Goal: Use online tool/utility: Utilize a website feature to perform a specific function

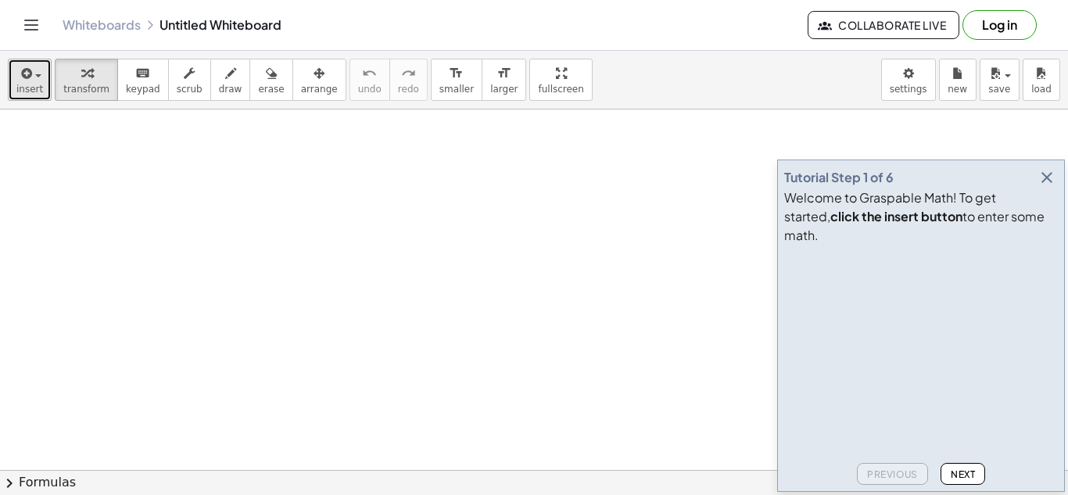
click at [16, 59] on button "insert" at bounding box center [30, 80] width 44 height 42
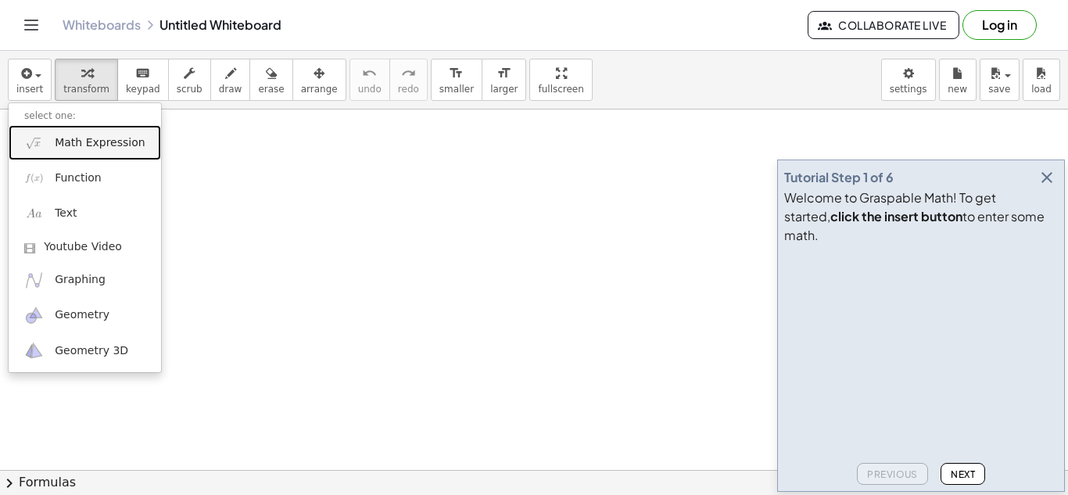
click at [45, 147] on link "Math Expression" at bounding box center [85, 142] width 152 height 35
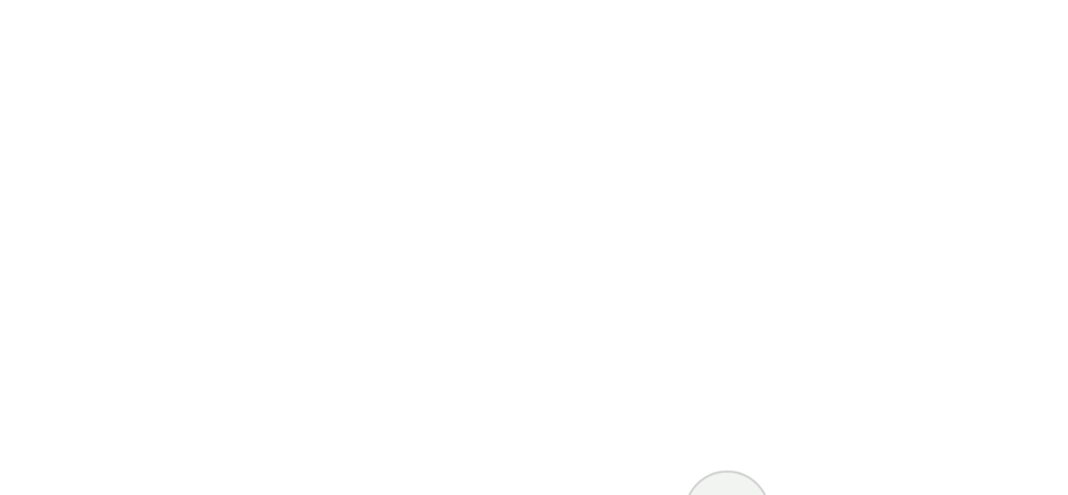
scroll to position [149, 0]
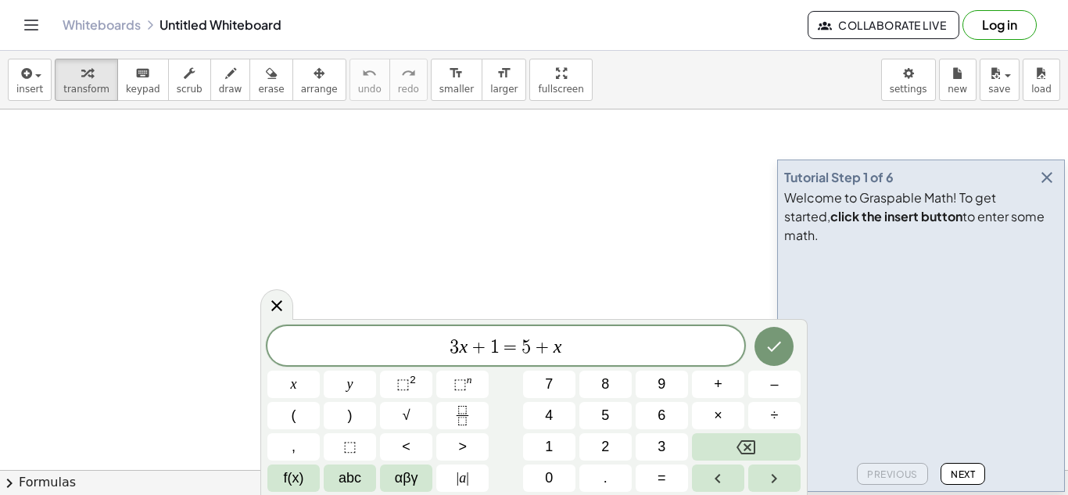
click at [1046, 187] on icon "button" at bounding box center [1046, 177] width 19 height 19
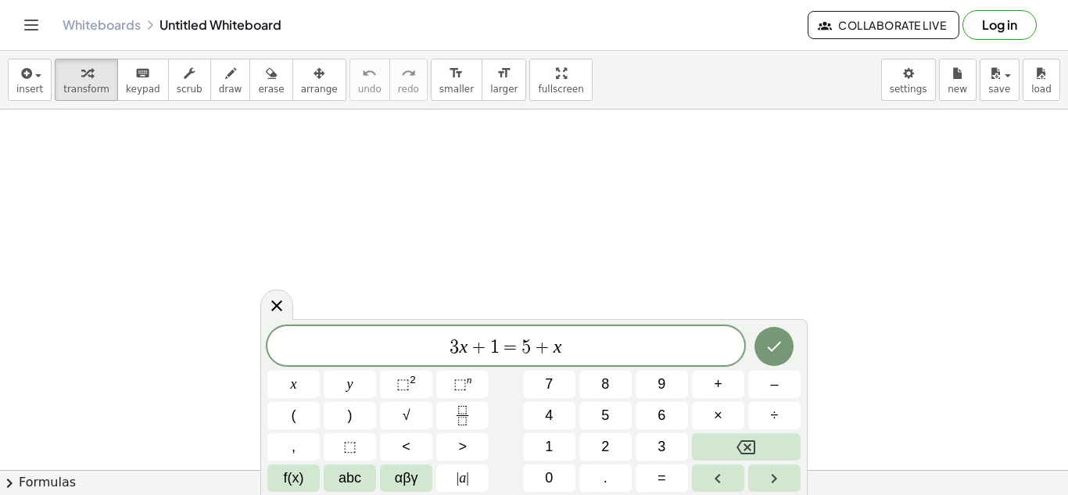
click at [563, 349] on span "3 x + 1 = 5 + x" at bounding box center [505, 347] width 477 height 22
click at [775, 355] on icon "Done" at bounding box center [773, 346] width 19 height 19
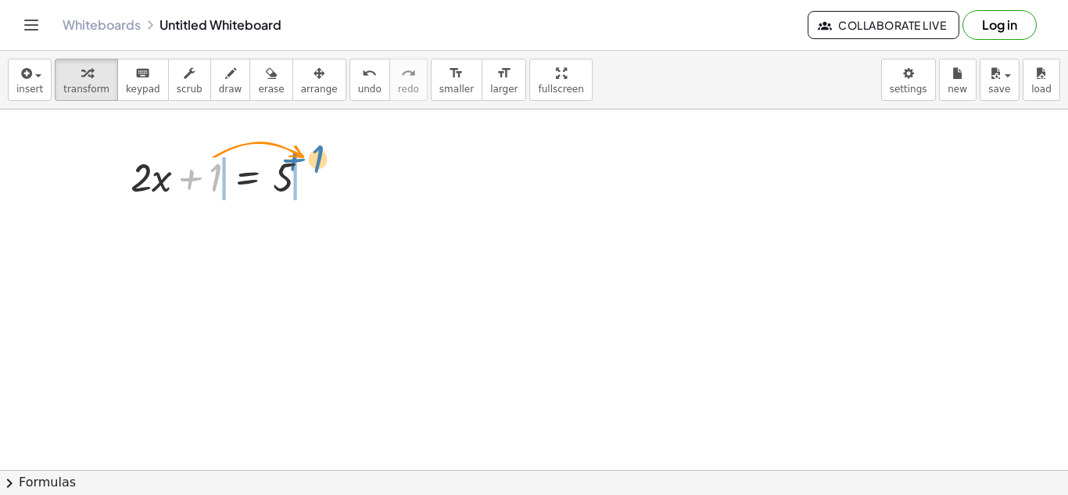
drag, startPoint x: 214, startPoint y: 174, endPoint x: 317, endPoint y: 156, distance: 104.7
click at [317, 156] on div at bounding box center [226, 175] width 206 height 53
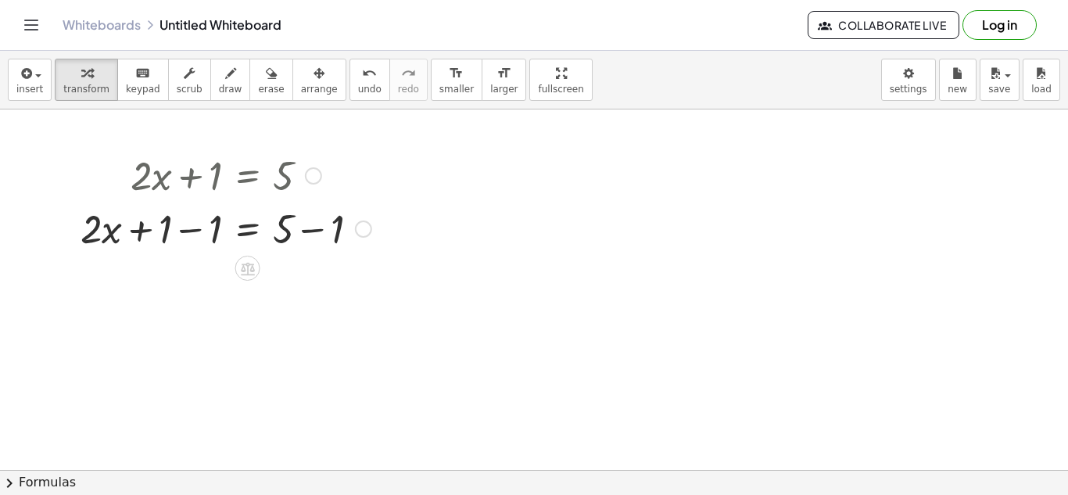
scroll to position [153, 0]
drag, startPoint x: 166, startPoint y: 225, endPoint x: 220, endPoint y: 223, distance: 53.2
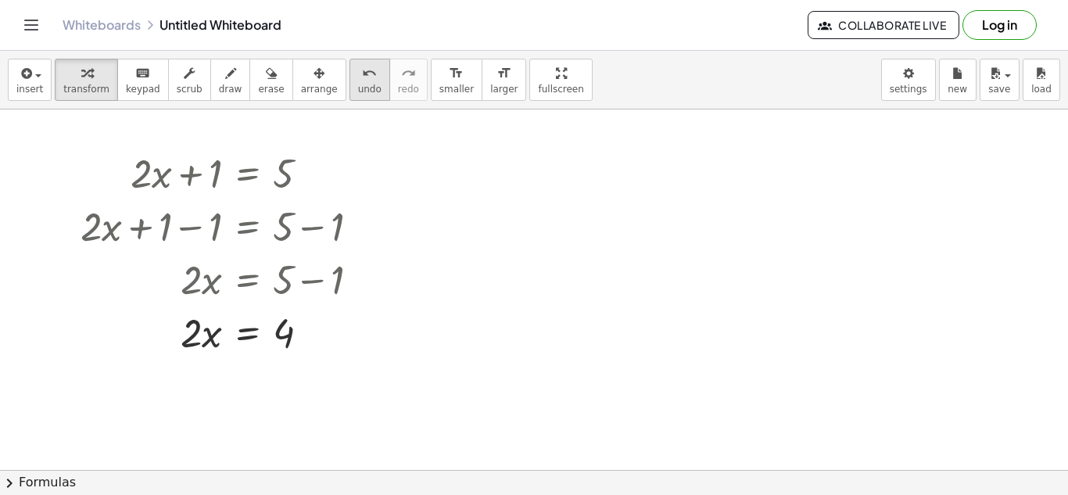
click at [349, 73] on button "undo undo" at bounding box center [369, 80] width 41 height 42
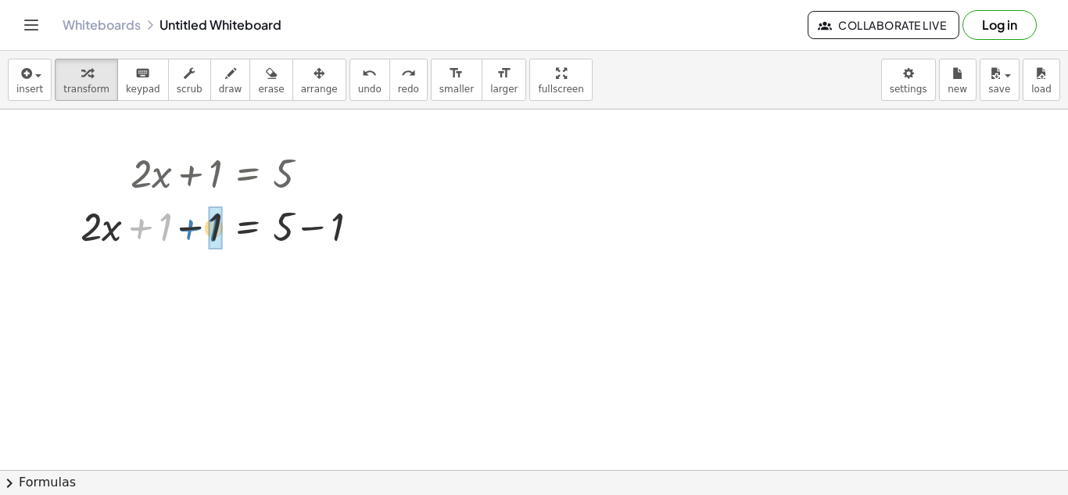
drag, startPoint x: 167, startPoint y: 221, endPoint x: 220, endPoint y: 222, distance: 52.4
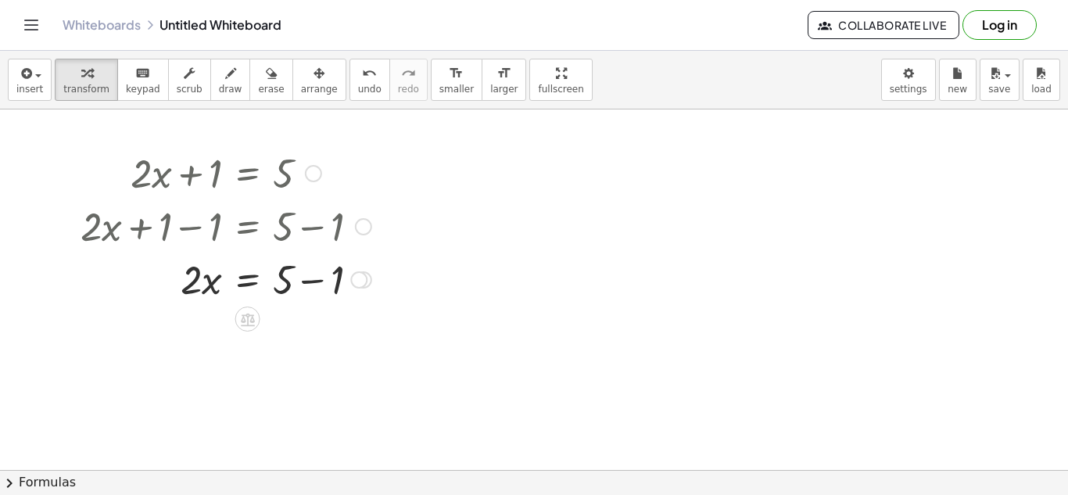
click at [329, 221] on div at bounding box center [226, 225] width 306 height 53
drag, startPoint x: 338, startPoint y: 271, endPoint x: 288, endPoint y: 271, distance: 50.8
drag, startPoint x: 214, startPoint y: 331, endPoint x: 199, endPoint y: 331, distance: 15.6
click at [199, 331] on div at bounding box center [226, 331] width 306 height 53
drag, startPoint x: 272, startPoint y: 329, endPoint x: 277, endPoint y: 351, distance: 22.6
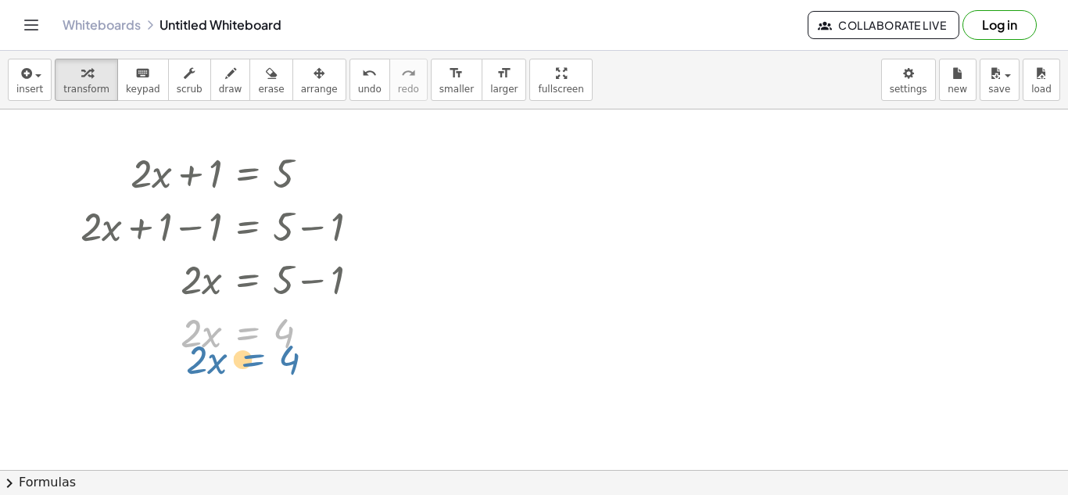
click at [277, 351] on div at bounding box center [226, 331] width 306 height 53
drag, startPoint x: 283, startPoint y: 334, endPoint x: 243, endPoint y: 368, distance: 52.1
click at [349, 81] on button "undo undo" at bounding box center [369, 80] width 41 height 42
drag, startPoint x: 206, startPoint y: 342, endPoint x: 284, endPoint y: 341, distance: 78.2
click at [284, 341] on div at bounding box center [226, 331] width 306 height 53
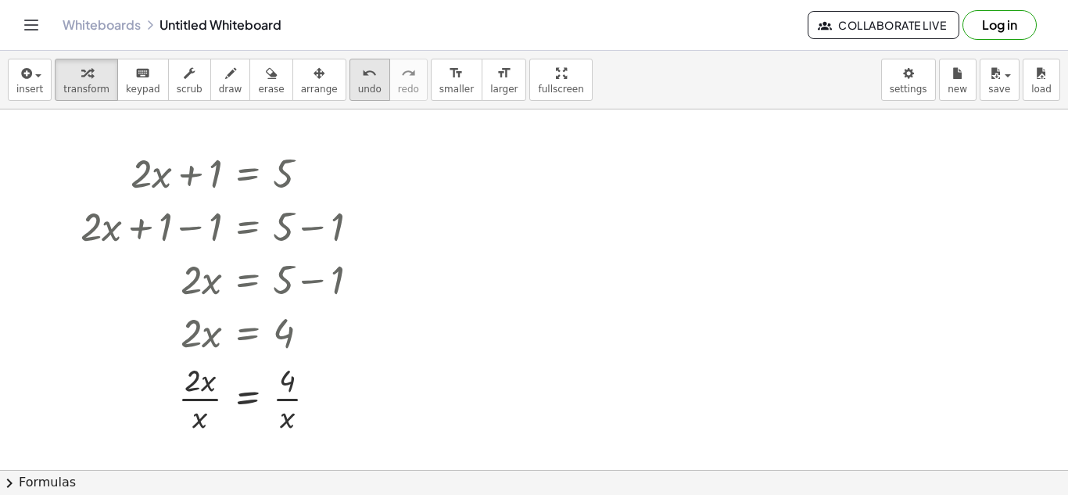
click at [358, 84] on span "undo" at bounding box center [369, 89] width 23 height 11
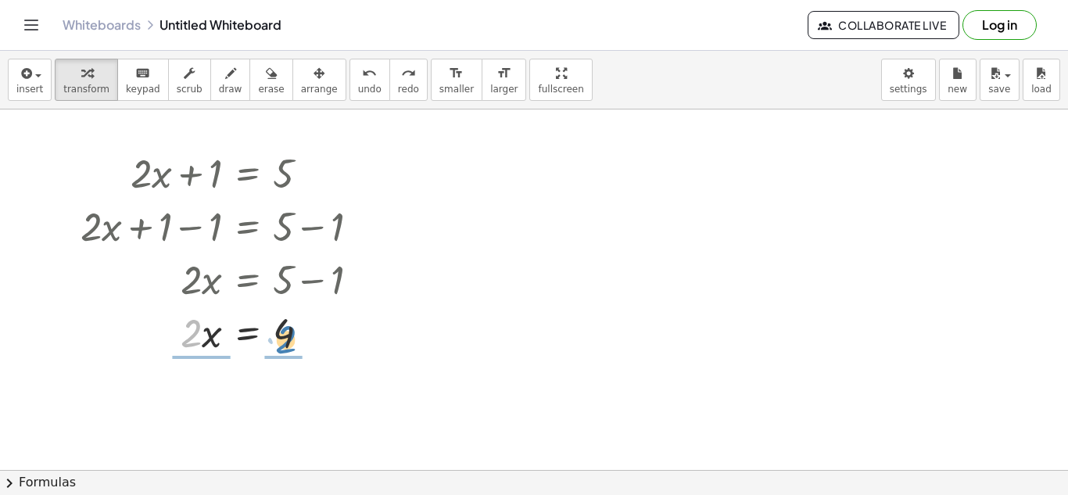
drag, startPoint x: 186, startPoint y: 336, endPoint x: 280, endPoint y: 342, distance: 94.0
click at [280, 342] on div at bounding box center [223, 331] width 296 height 53
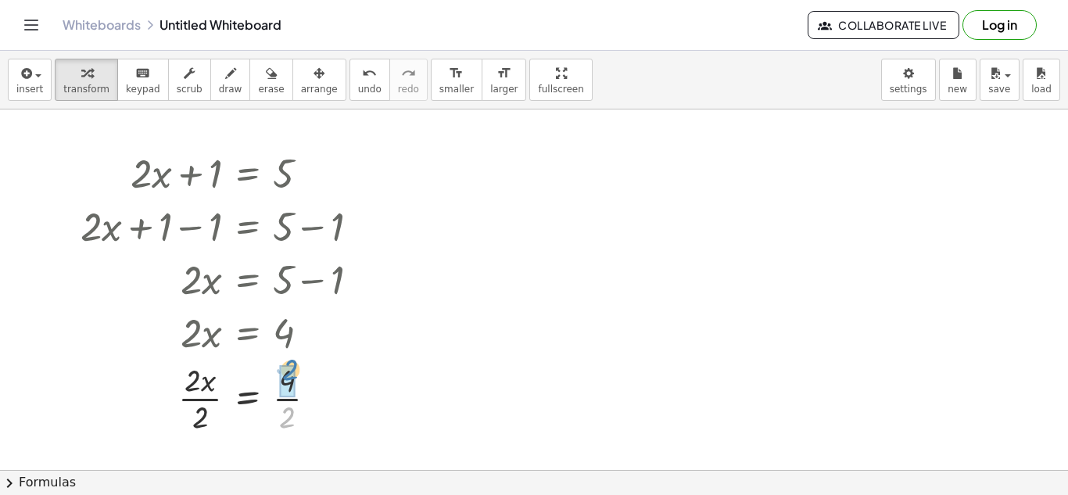
drag, startPoint x: 284, startPoint y: 417, endPoint x: 287, endPoint y: 370, distance: 47.0
drag, startPoint x: 194, startPoint y: 418, endPoint x: 195, endPoint y: 395, distance: 23.5
click at [549, 262] on div at bounding box center [534, 367] width 1068 height 822
click at [941, 84] on button "new" at bounding box center [958, 80] width 38 height 42
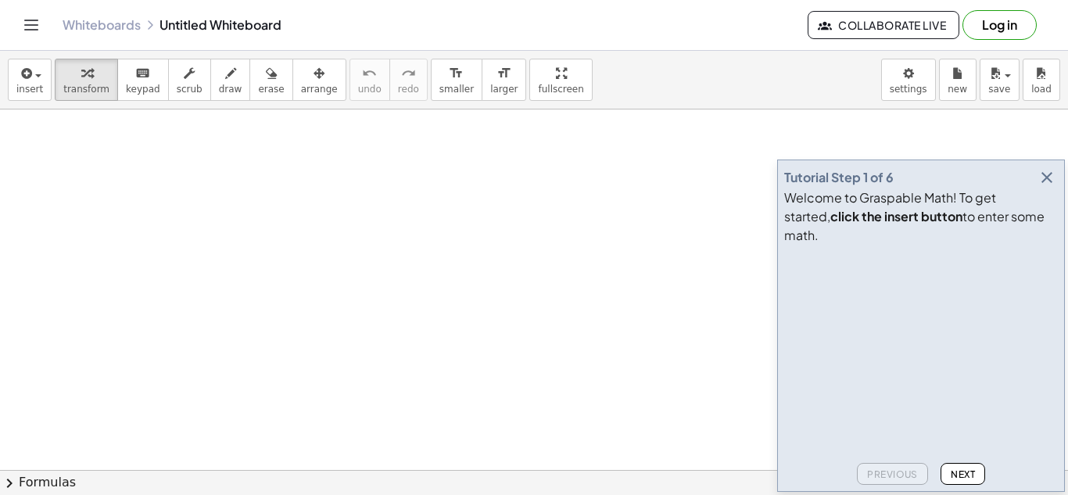
click at [1046, 187] on icon "button" at bounding box center [1046, 177] width 19 height 19
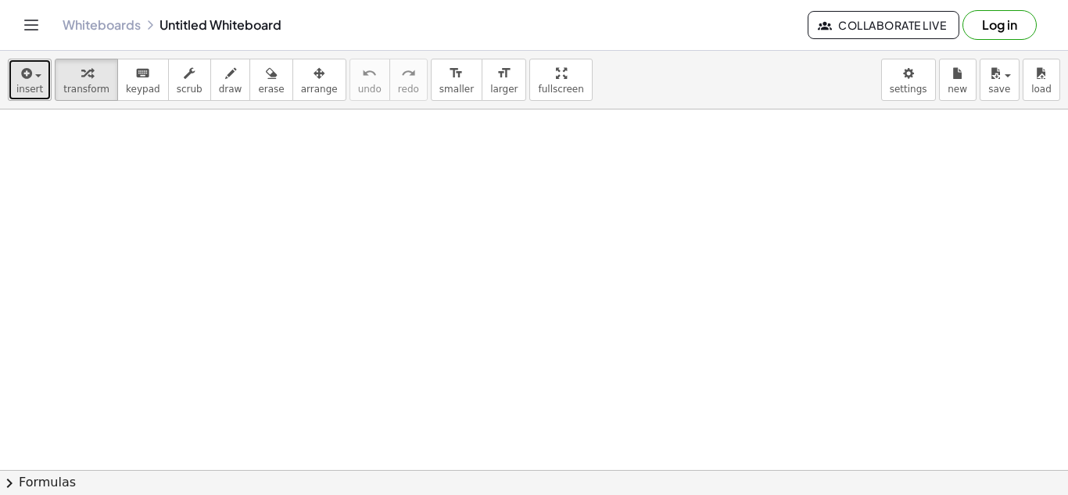
click at [16, 69] on div "button" at bounding box center [29, 72] width 27 height 19
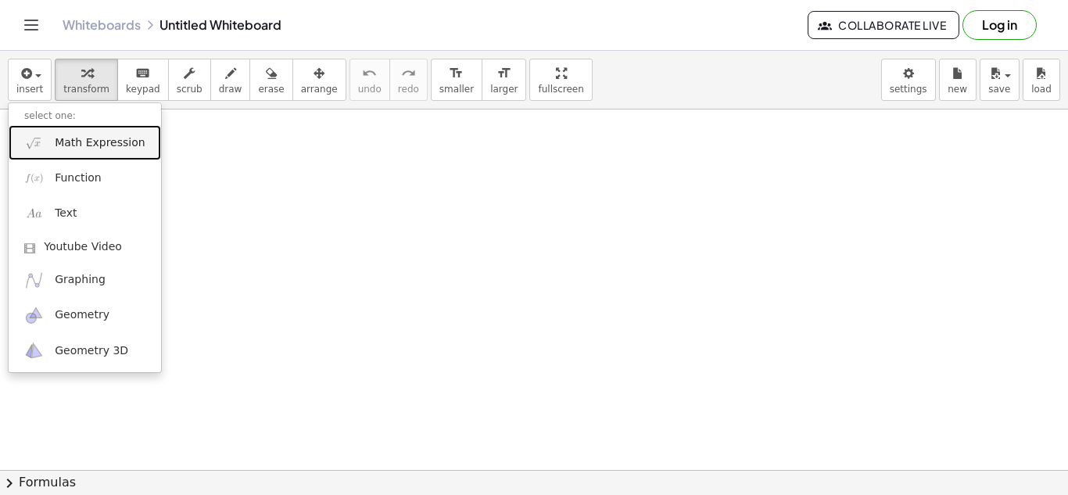
click at [80, 135] on span "Math Expression" at bounding box center [100, 143] width 90 height 16
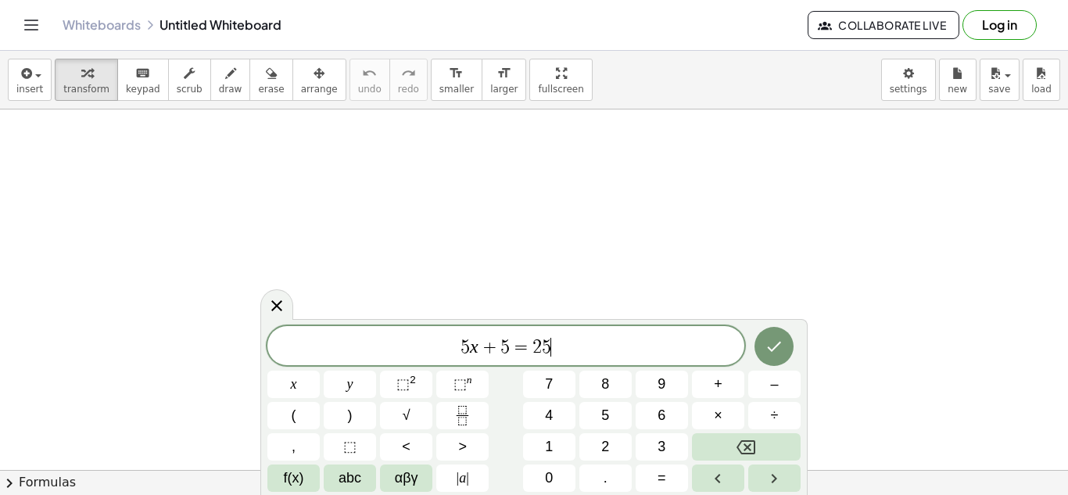
scroll to position [6, 0]
click at [777, 349] on icon "Done" at bounding box center [773, 346] width 19 height 19
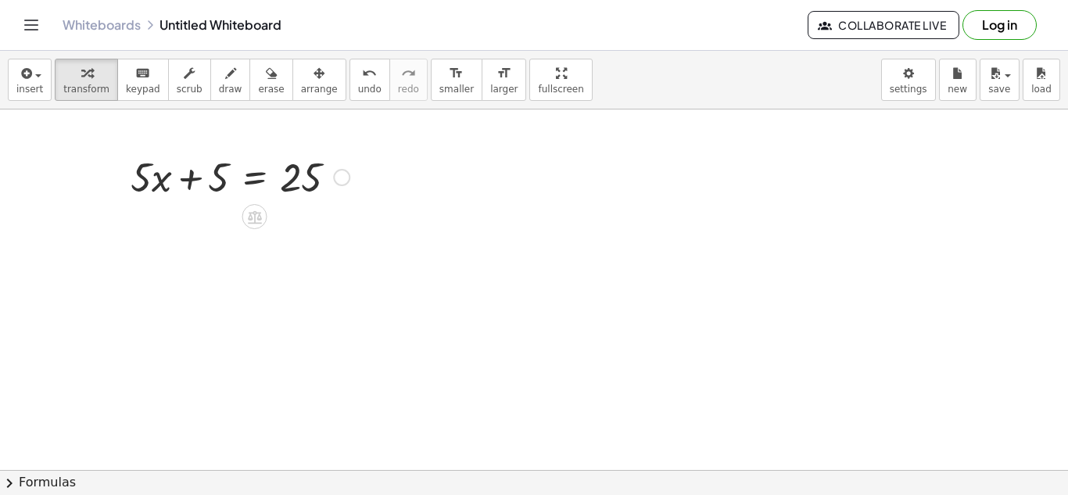
click at [148, 176] on div at bounding box center [240, 175] width 234 height 53
drag, startPoint x: 148, startPoint y: 176, endPoint x: 160, endPoint y: 176, distance: 11.7
click at [160, 176] on div at bounding box center [240, 175] width 234 height 53
drag, startPoint x: 151, startPoint y: 186, endPoint x: 215, endPoint y: 183, distance: 64.2
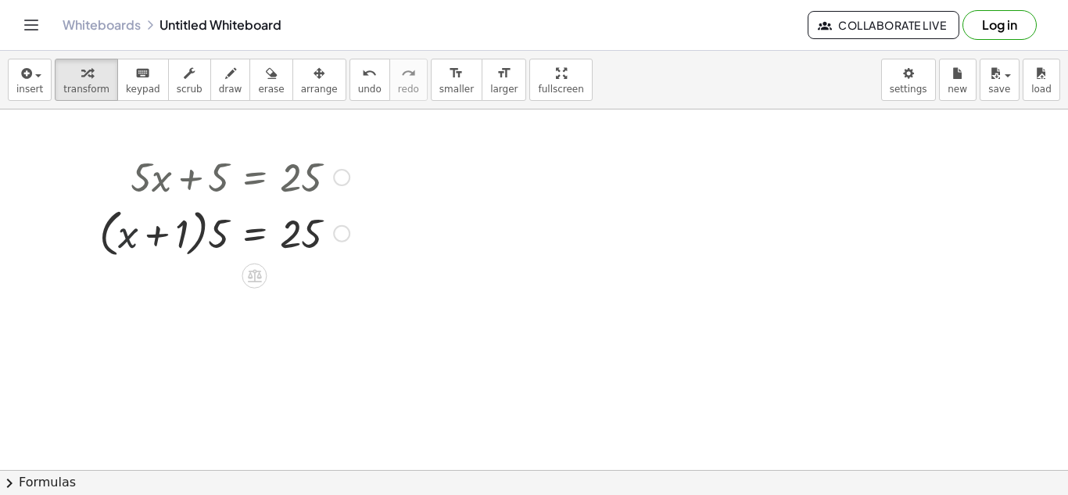
drag, startPoint x: 136, startPoint y: 230, endPoint x: 277, endPoint y: 222, distance: 140.9
click at [277, 222] on div at bounding box center [224, 231] width 266 height 59
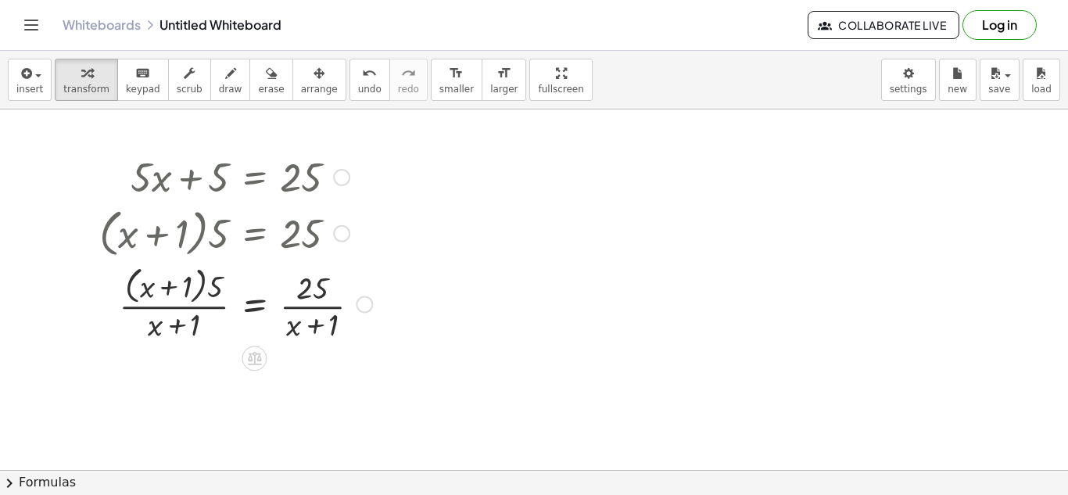
drag, startPoint x: 173, startPoint y: 217, endPoint x: 267, endPoint y: 306, distance: 129.4
click at [254, 177] on div "+ · 5 · x + 5 = 25 · ( + x + 1 ) · 5 = 25 · 5 = 25 · ( + x + 1 ) · ( + x + 1 ) …" at bounding box center [254, 177] width 0 height 0
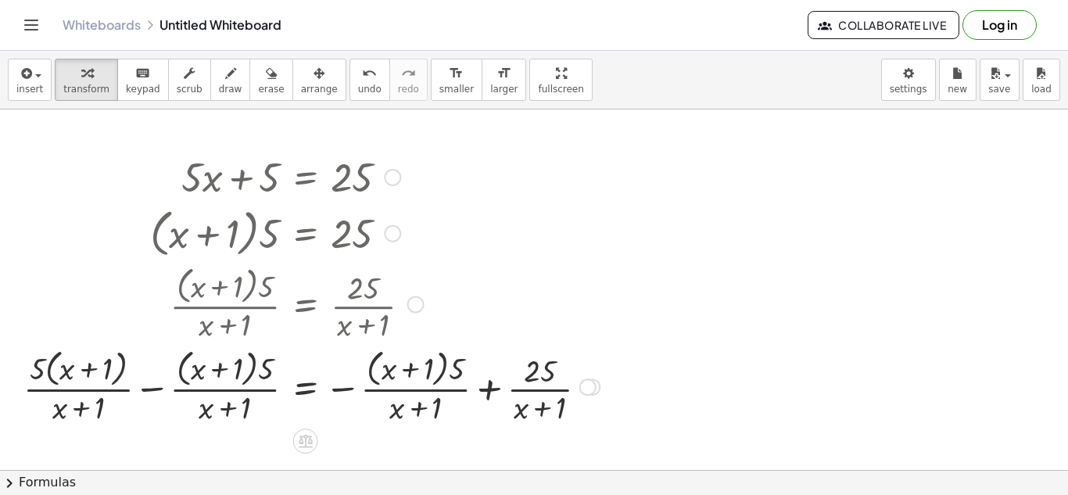
click at [120, 363] on div at bounding box center [312, 385] width 592 height 83
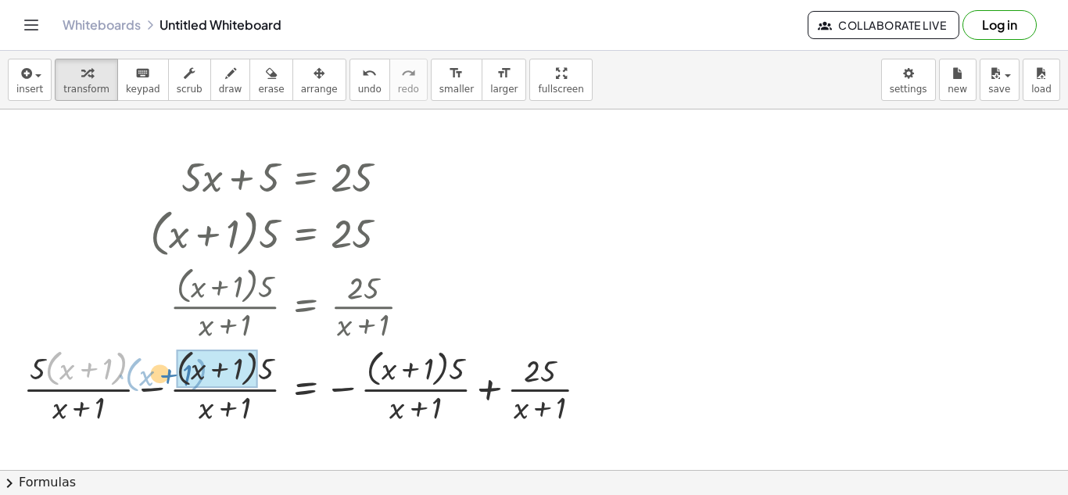
drag, startPoint x: 112, startPoint y: 364, endPoint x: 234, endPoint y: 375, distance: 122.4
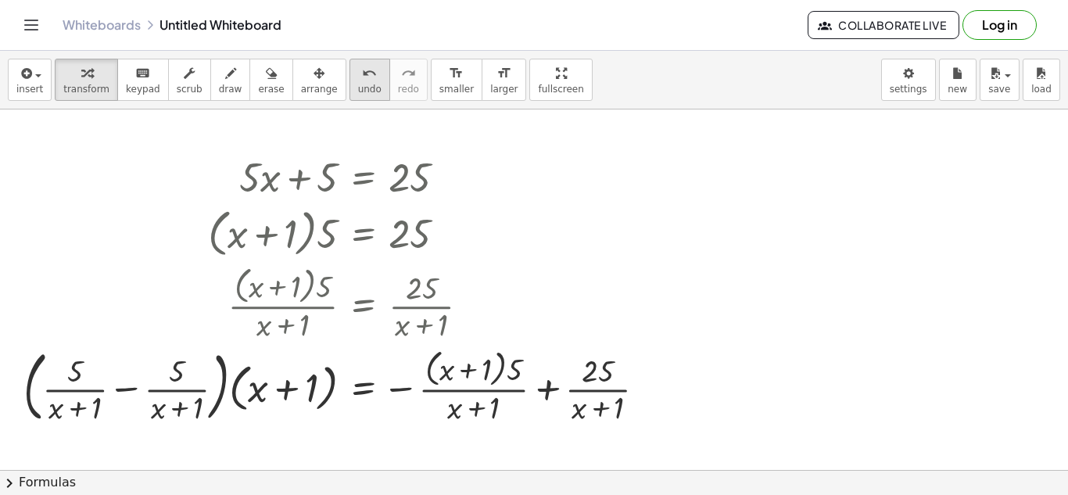
click at [358, 93] on span "undo" at bounding box center [369, 89] width 23 height 11
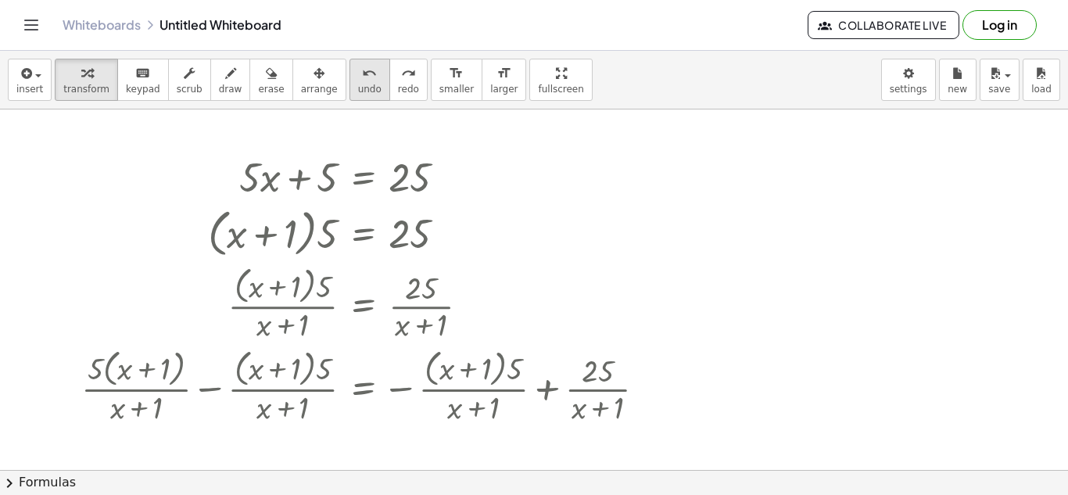
click at [358, 93] on span "undo" at bounding box center [369, 89] width 23 height 11
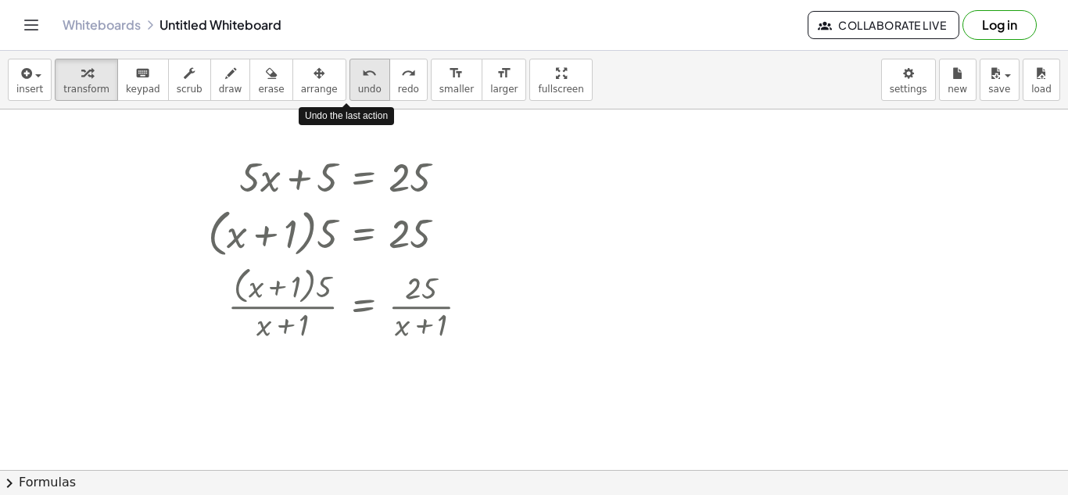
click at [358, 93] on span "undo" at bounding box center [369, 89] width 23 height 11
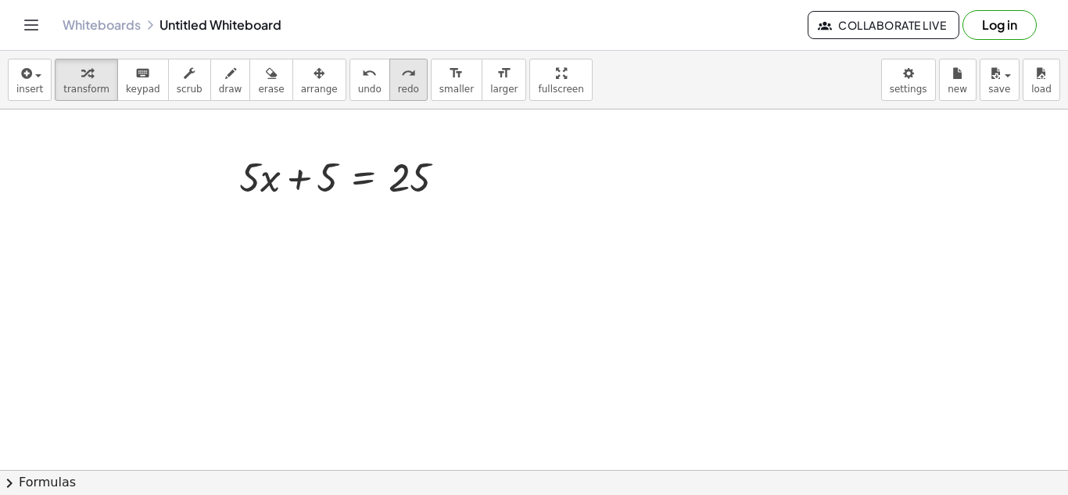
click at [397, 78] on button "redo redo" at bounding box center [408, 80] width 38 height 42
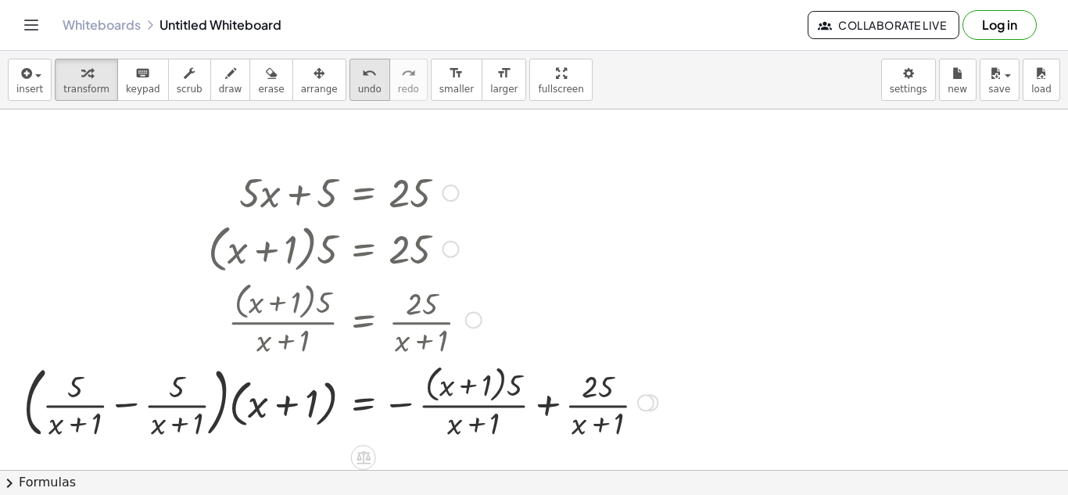
click at [354, 81] on button "undo undo" at bounding box center [369, 80] width 41 height 42
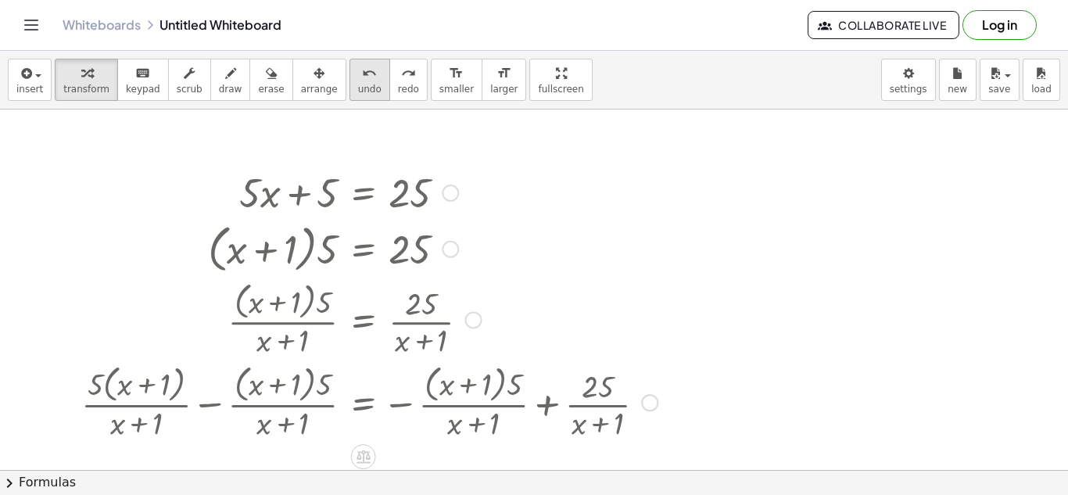
click at [354, 81] on button "undo undo" at bounding box center [369, 80] width 41 height 42
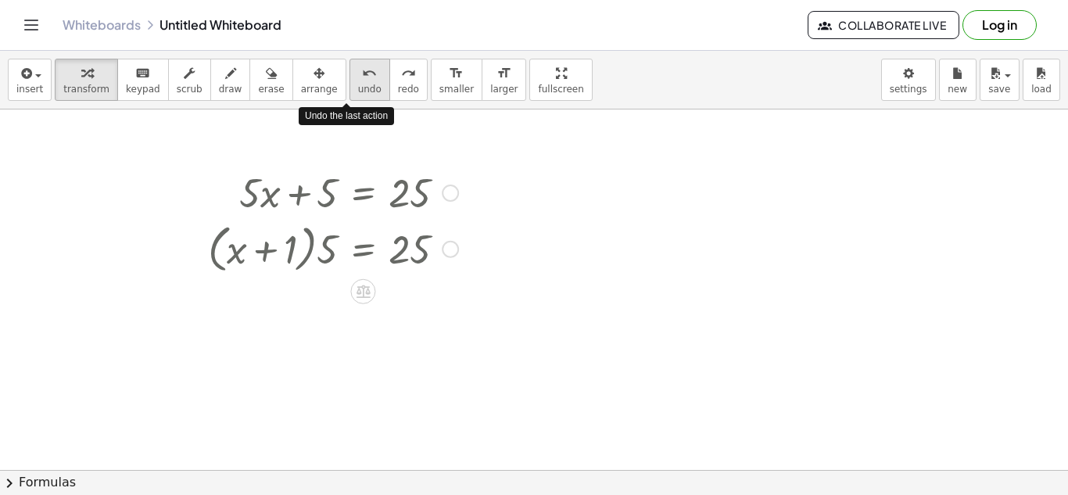
click at [354, 81] on button "undo undo" at bounding box center [369, 80] width 41 height 42
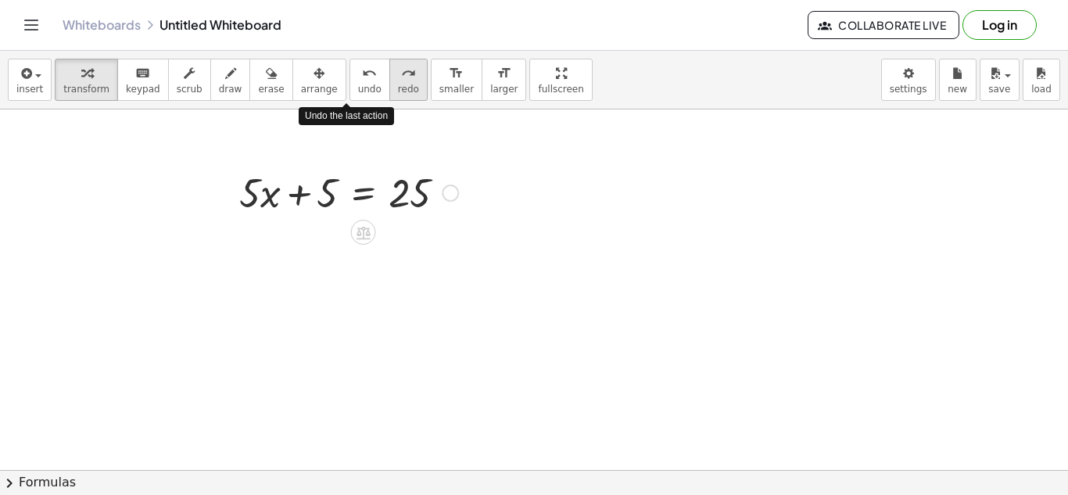
click at [401, 78] on icon "redo" at bounding box center [408, 73] width 15 height 19
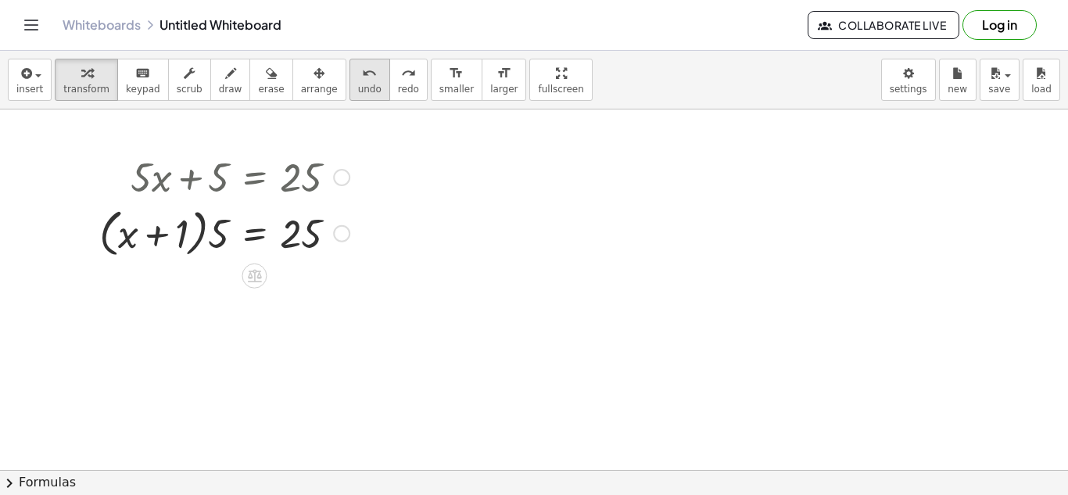
click at [358, 84] on span "undo" at bounding box center [369, 89] width 23 height 11
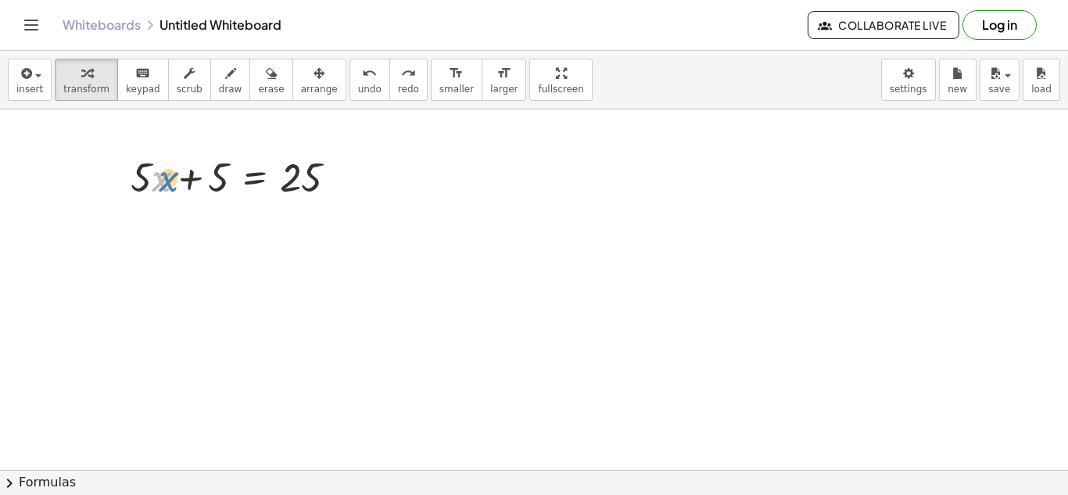
drag, startPoint x: 157, startPoint y: 184, endPoint x: 167, endPoint y: 184, distance: 10.2
click at [167, 184] on div at bounding box center [240, 175] width 234 height 53
drag, startPoint x: 149, startPoint y: 195, endPoint x: 170, endPoint y: 188, distance: 21.5
click at [170, 188] on div at bounding box center [240, 175] width 234 height 53
drag, startPoint x: 152, startPoint y: 182, endPoint x: 163, endPoint y: 184, distance: 11.1
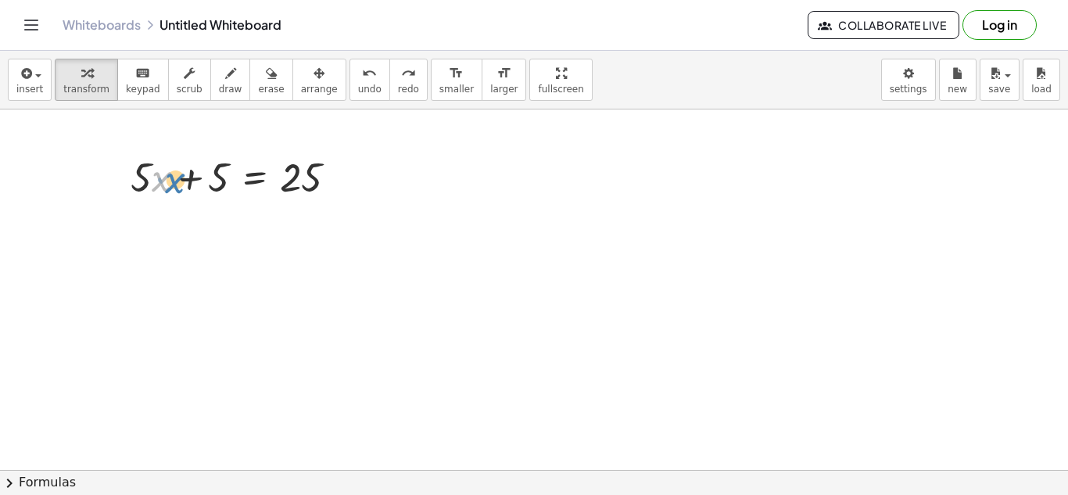
click at [163, 184] on div at bounding box center [240, 175] width 234 height 53
drag, startPoint x: 216, startPoint y: 179, endPoint x: 360, endPoint y: 176, distance: 143.8
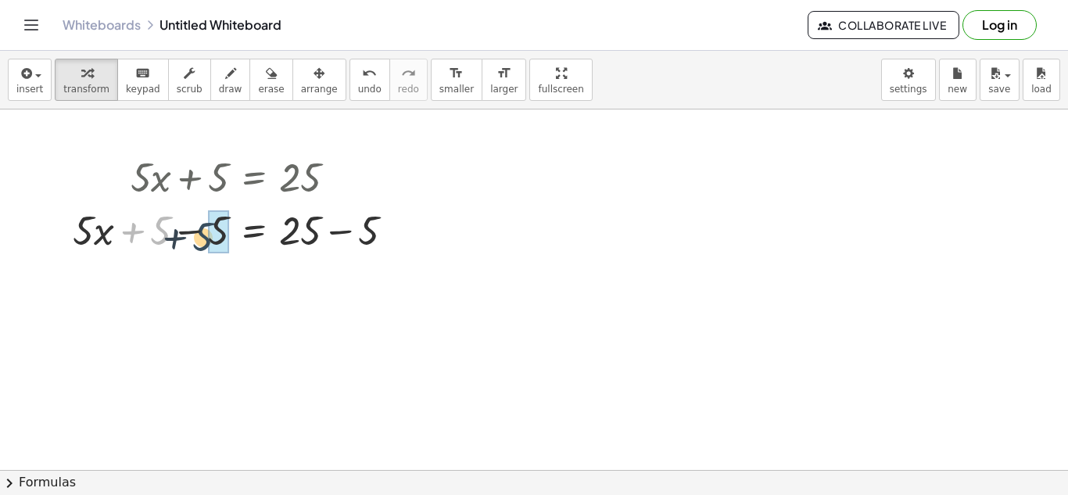
drag, startPoint x: 166, startPoint y: 230, endPoint x: 213, endPoint y: 236, distance: 48.1
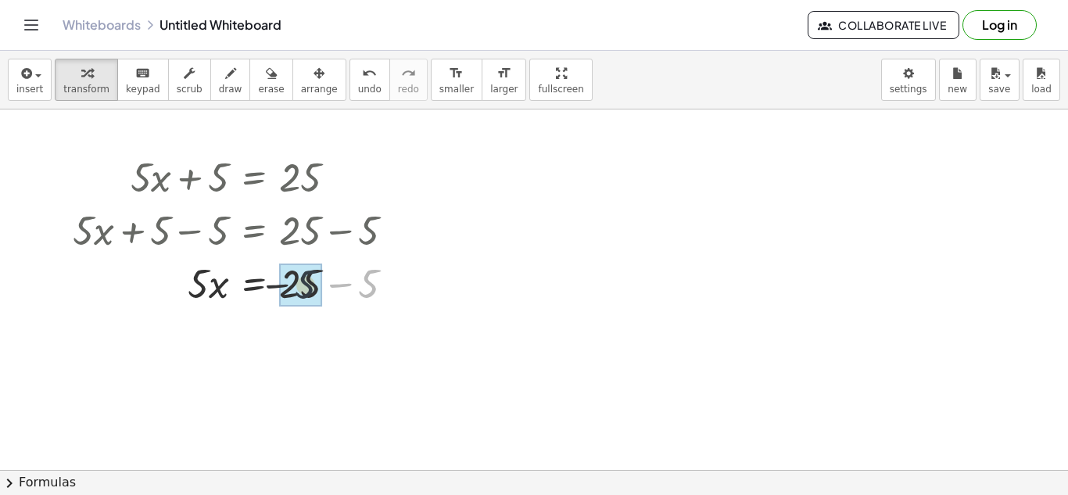
drag, startPoint x: 363, startPoint y: 278, endPoint x: 289, endPoint y: 279, distance: 74.3
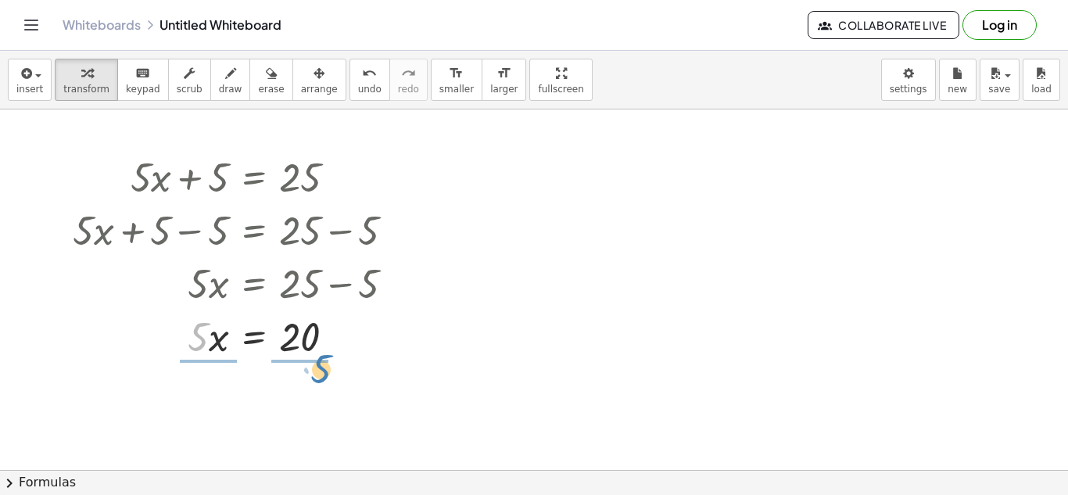
drag, startPoint x: 202, startPoint y: 337, endPoint x: 322, endPoint y: 369, distance: 124.5
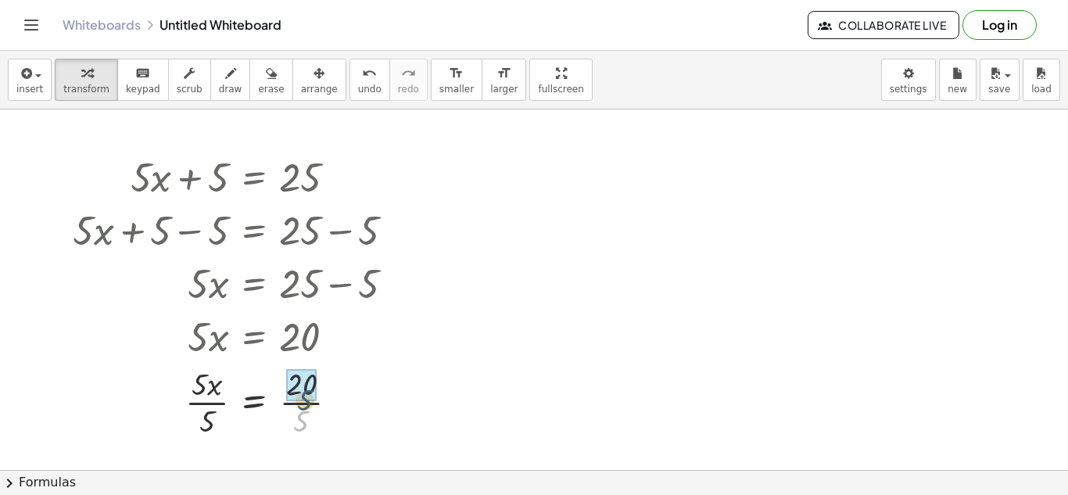
drag, startPoint x: 301, startPoint y: 419, endPoint x: 306, endPoint y: 392, distance: 27.1
drag, startPoint x: 206, startPoint y: 426, endPoint x: 208, endPoint y: 384, distance: 42.3
click at [208, 384] on div at bounding box center [239, 401] width 349 height 78
click at [360, 89] on button "undo undo" at bounding box center [369, 80] width 41 height 42
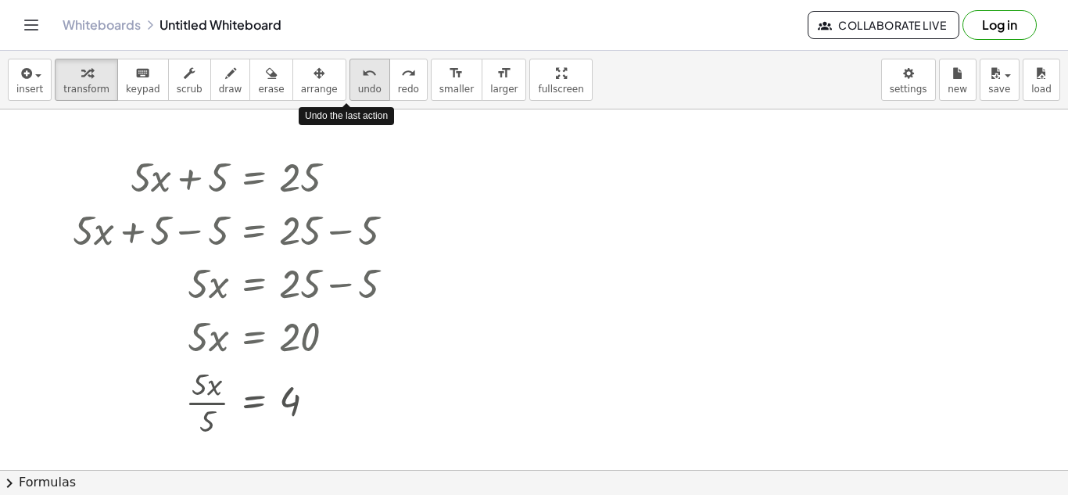
click at [360, 89] on button "undo undo" at bounding box center [369, 80] width 41 height 42
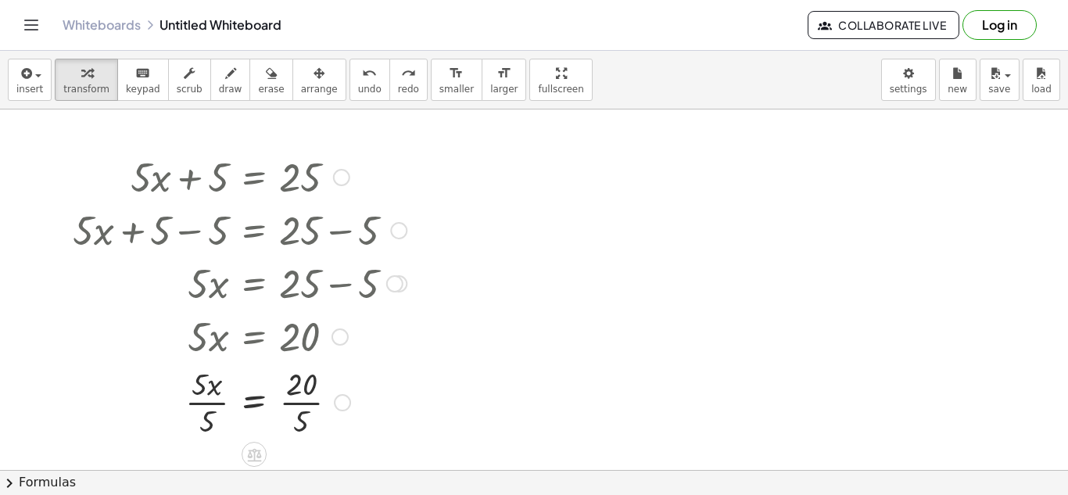
click at [304, 431] on div at bounding box center [250, 401] width 371 height 78
click at [221, 415] on div at bounding box center [239, 401] width 349 height 78
click at [363, 70] on button "undo undo" at bounding box center [369, 80] width 41 height 42
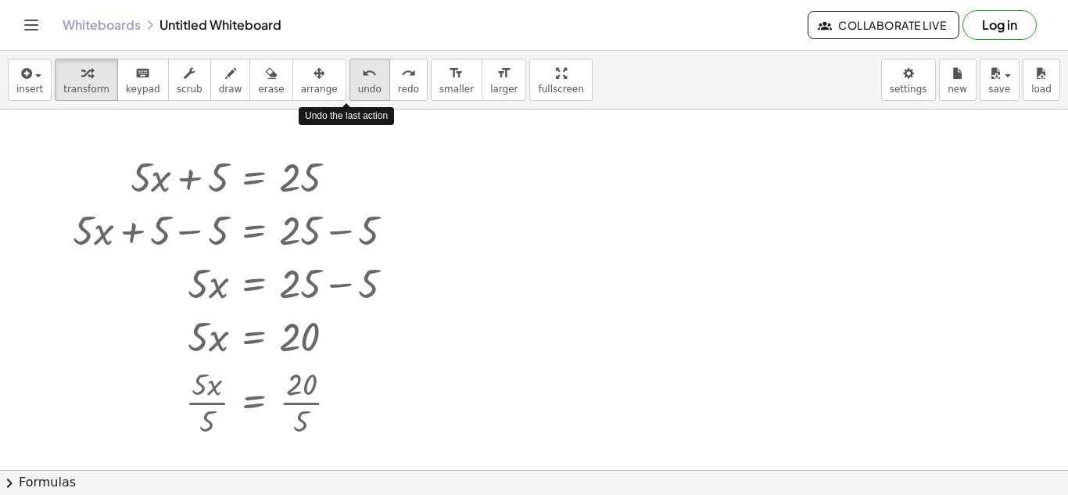
click at [363, 70] on button "undo undo" at bounding box center [369, 80] width 41 height 42
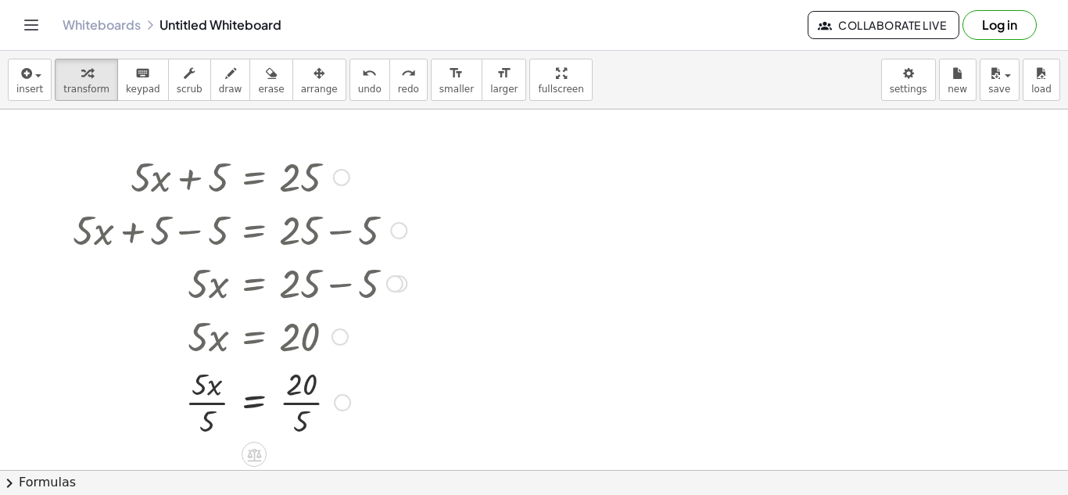
click at [285, 418] on div at bounding box center [250, 401] width 371 height 78
click at [220, 416] on div at bounding box center [239, 401] width 349 height 78
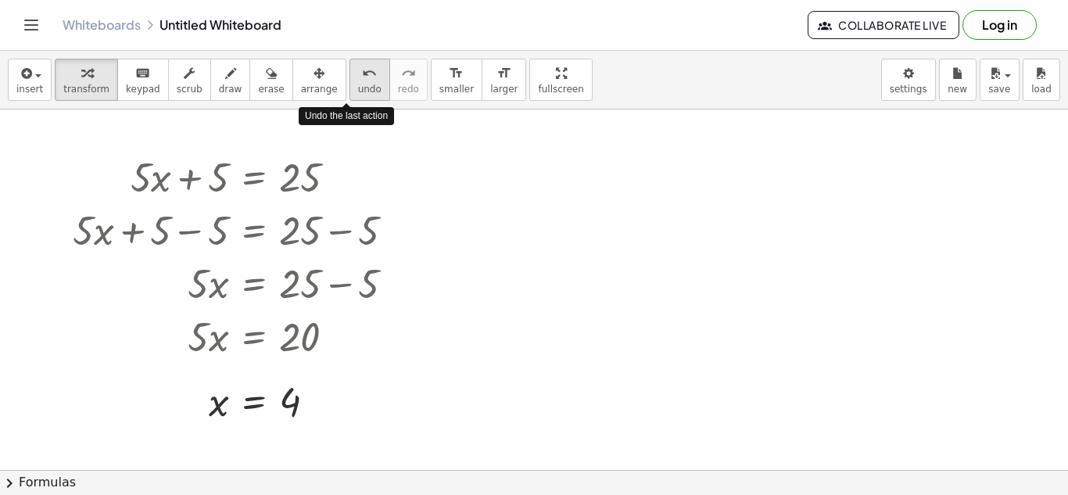
click at [358, 84] on span "undo" at bounding box center [369, 89] width 23 height 11
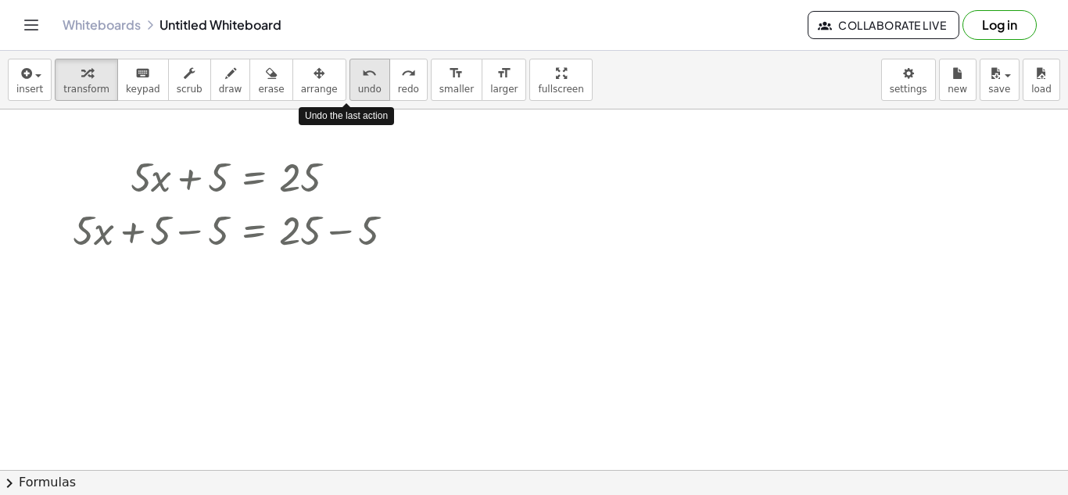
click at [358, 84] on span "undo" at bounding box center [369, 89] width 23 height 11
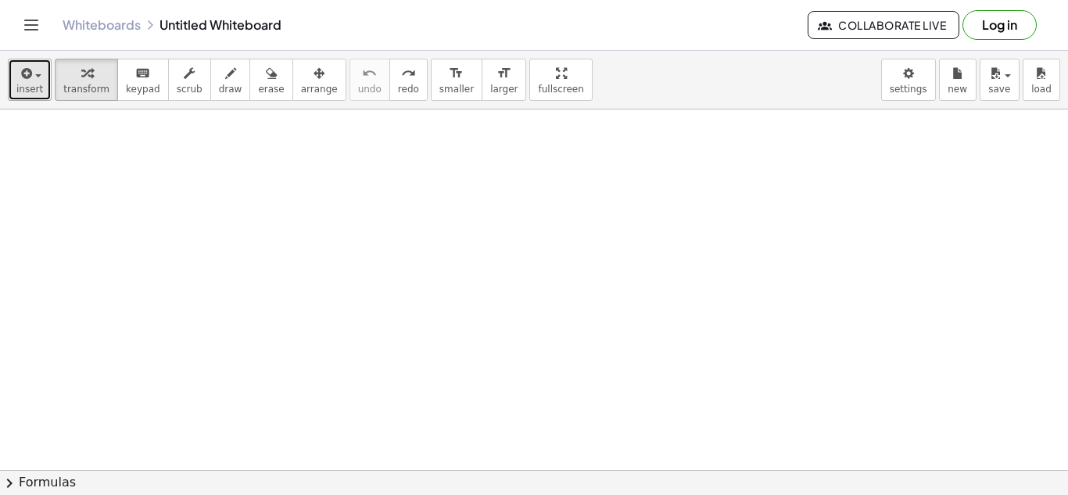
click at [30, 90] on span "insert" at bounding box center [29, 89] width 27 height 11
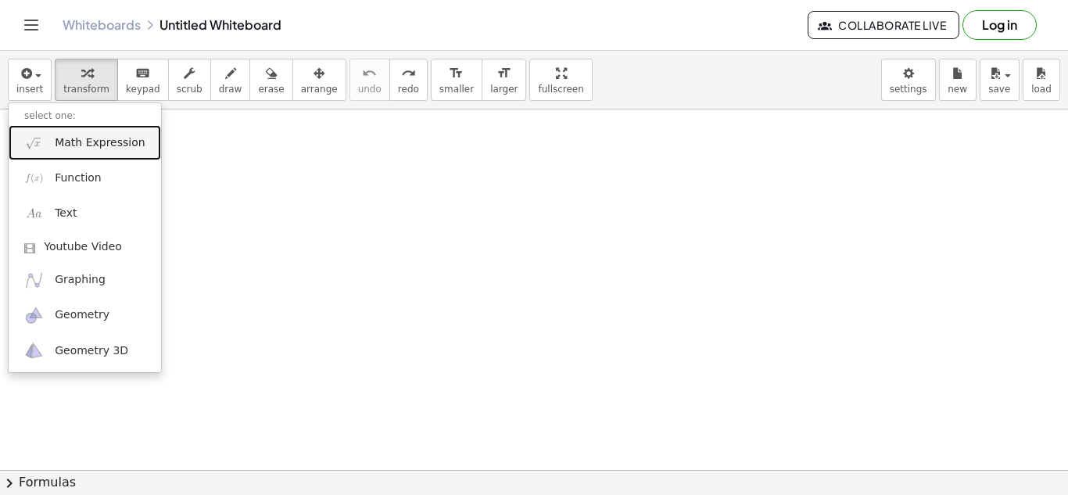
click at [55, 130] on link "Math Expression" at bounding box center [85, 142] width 152 height 35
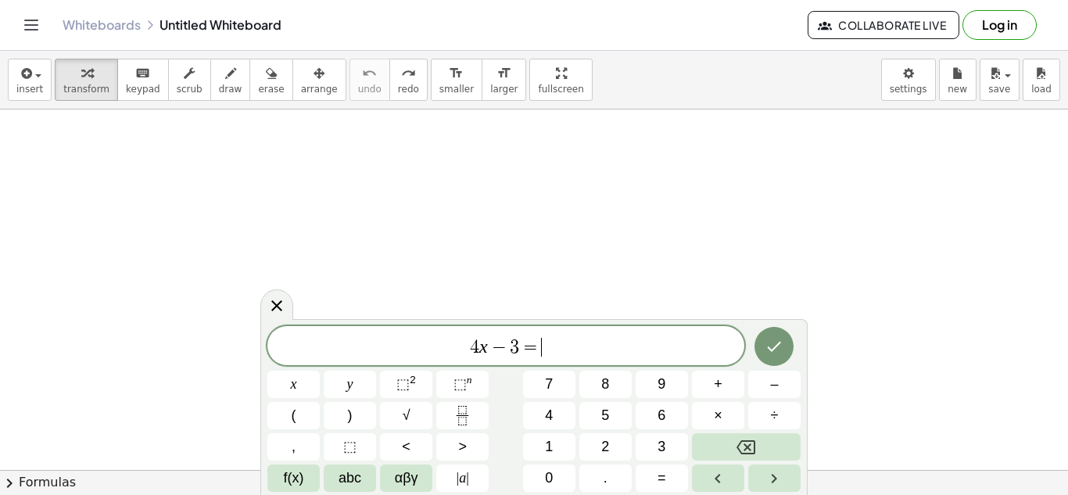
scroll to position [11, 0]
click at [777, 334] on button "Done" at bounding box center [773, 346] width 39 height 39
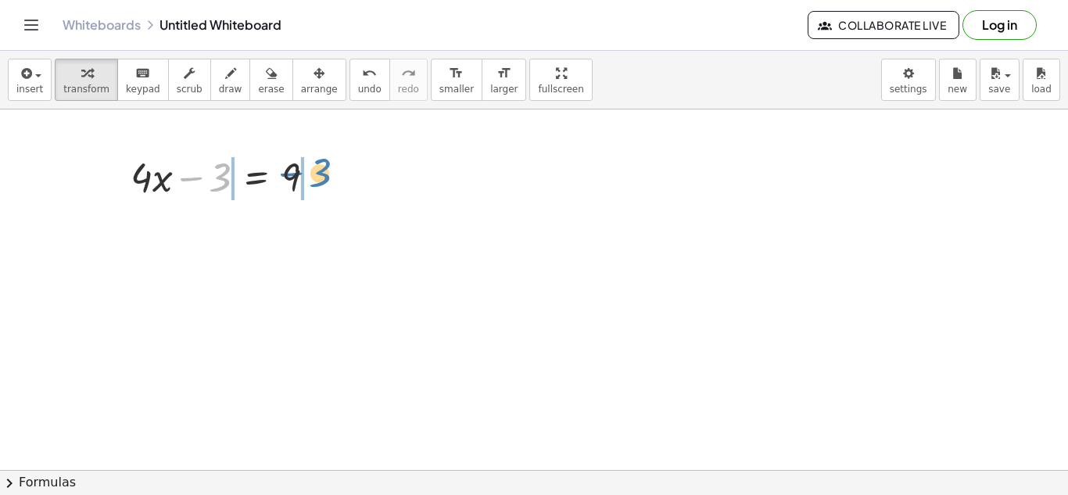
drag, startPoint x: 223, startPoint y: 177, endPoint x: 323, endPoint y: 173, distance: 100.1
click at [323, 173] on div at bounding box center [229, 175] width 213 height 53
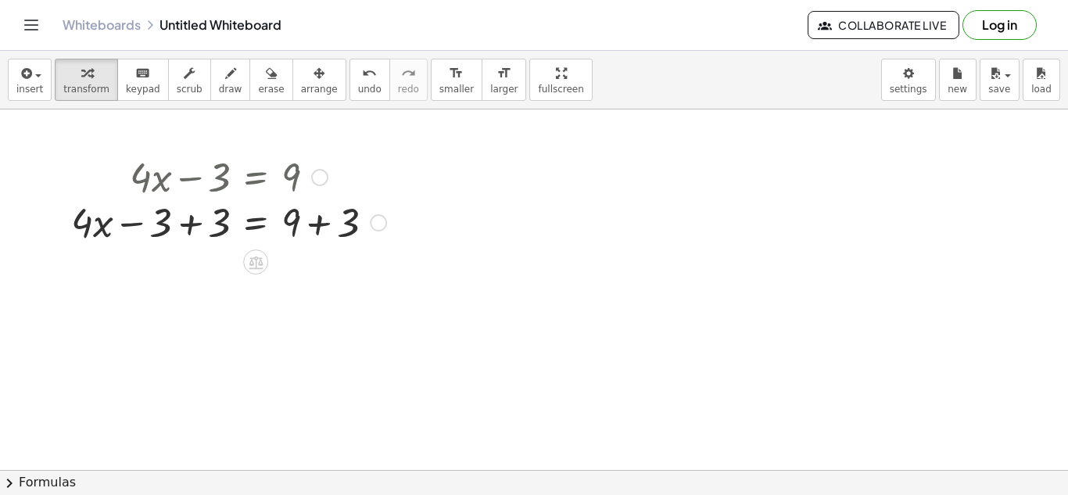
click at [177, 182] on div at bounding box center [228, 175] width 331 height 53
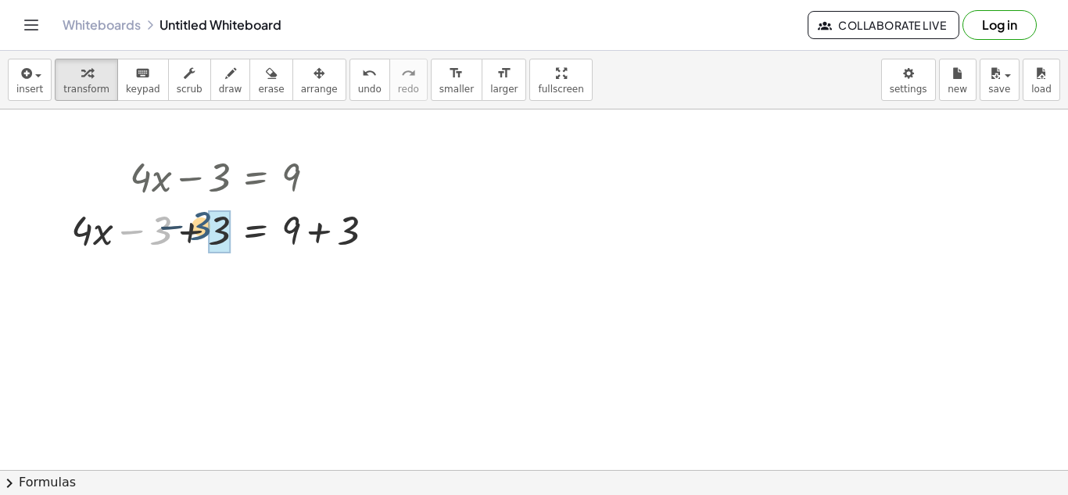
drag, startPoint x: 164, startPoint y: 231, endPoint x: 215, endPoint y: 227, distance: 51.0
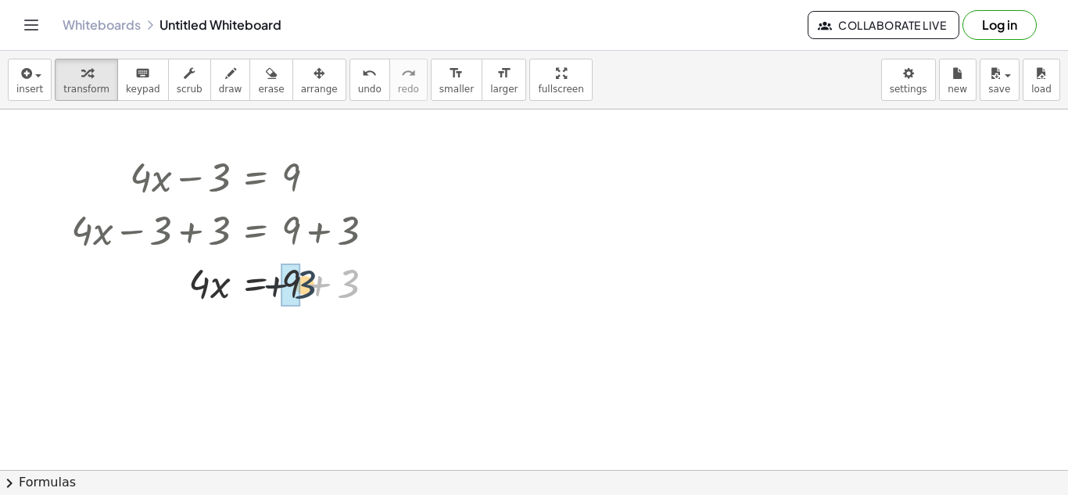
drag, startPoint x: 348, startPoint y: 280, endPoint x: 297, endPoint y: 281, distance: 50.8
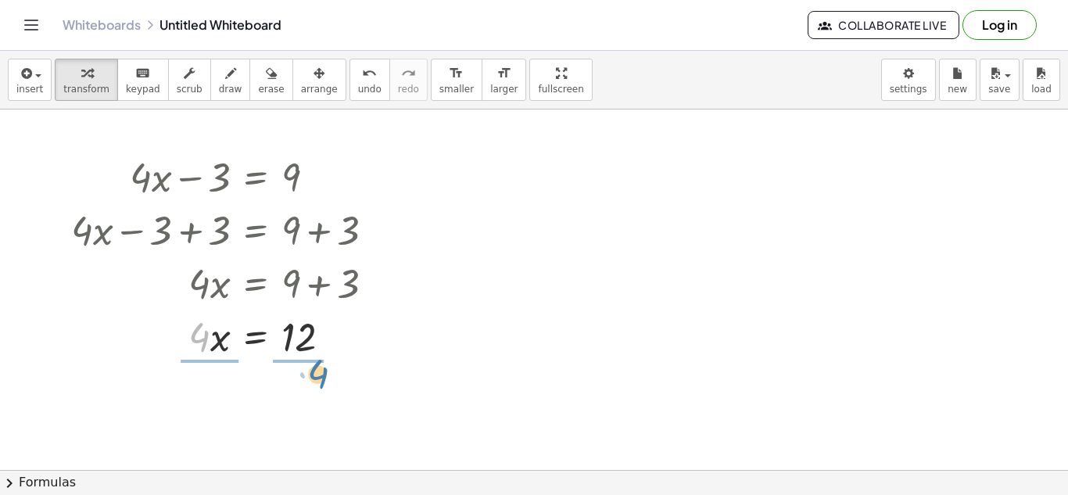
drag, startPoint x: 199, startPoint y: 341, endPoint x: 308, endPoint y: 381, distance: 116.4
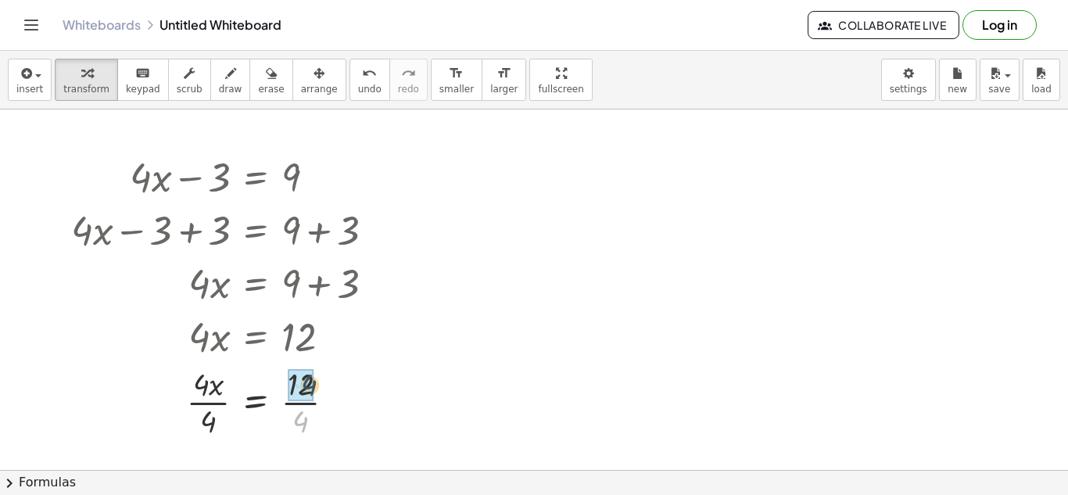
drag, startPoint x: 299, startPoint y: 417, endPoint x: 306, endPoint y: 380, distance: 37.6
drag, startPoint x: 208, startPoint y: 408, endPoint x: 211, endPoint y: 420, distance: 12.1
